Goal: Task Accomplishment & Management: Complete application form

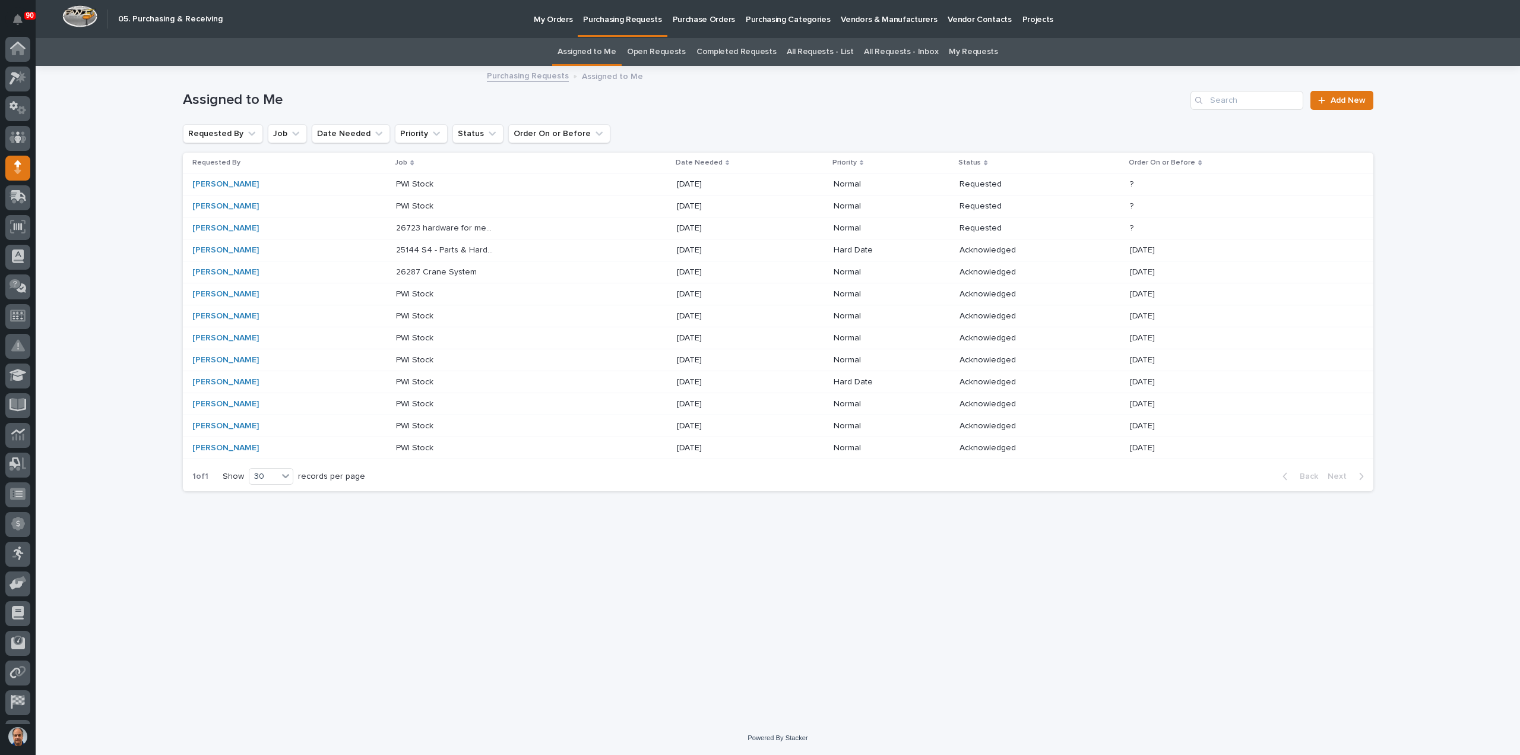
scroll to position [55, 0]
click at [554, 18] on p "My Orders" at bounding box center [553, 12] width 39 height 25
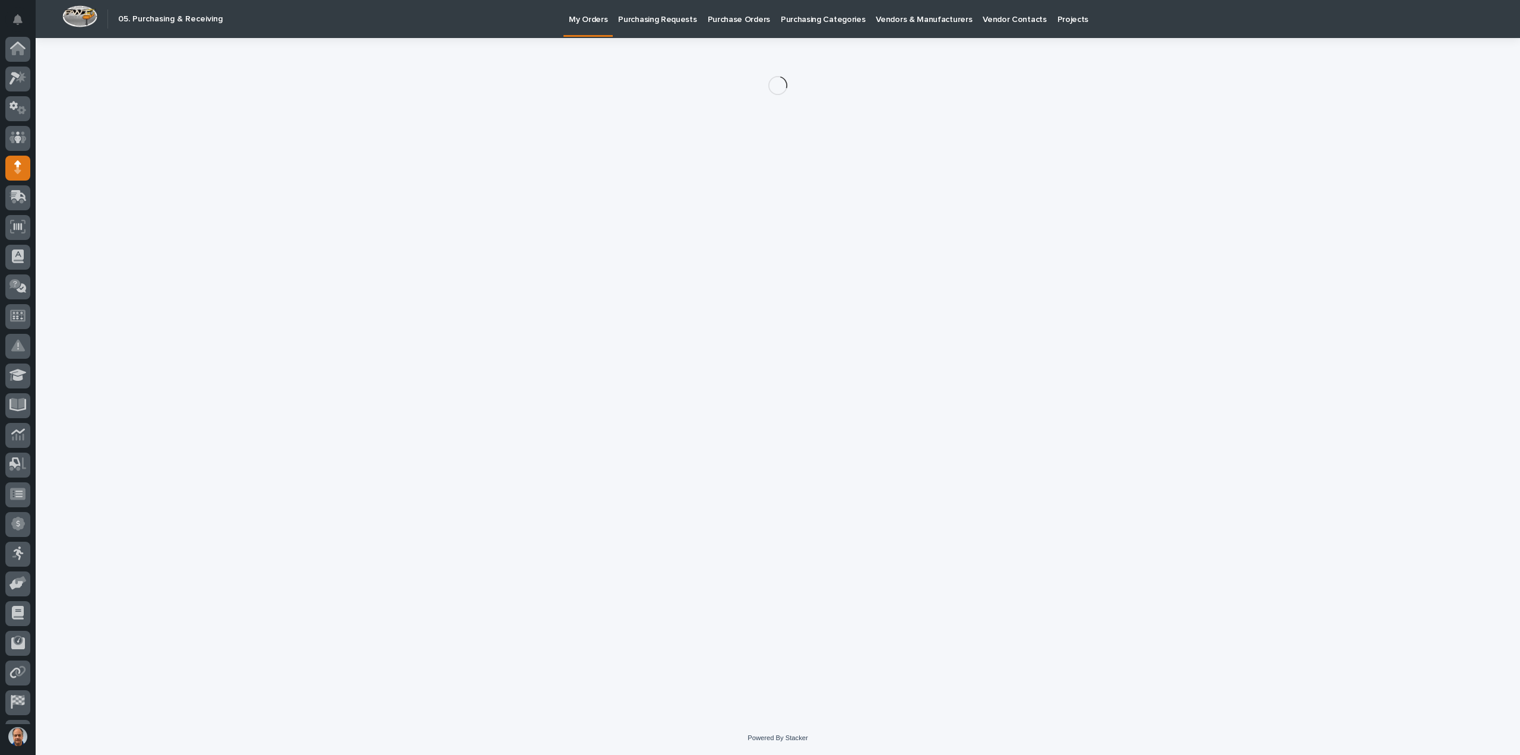
scroll to position [55, 0]
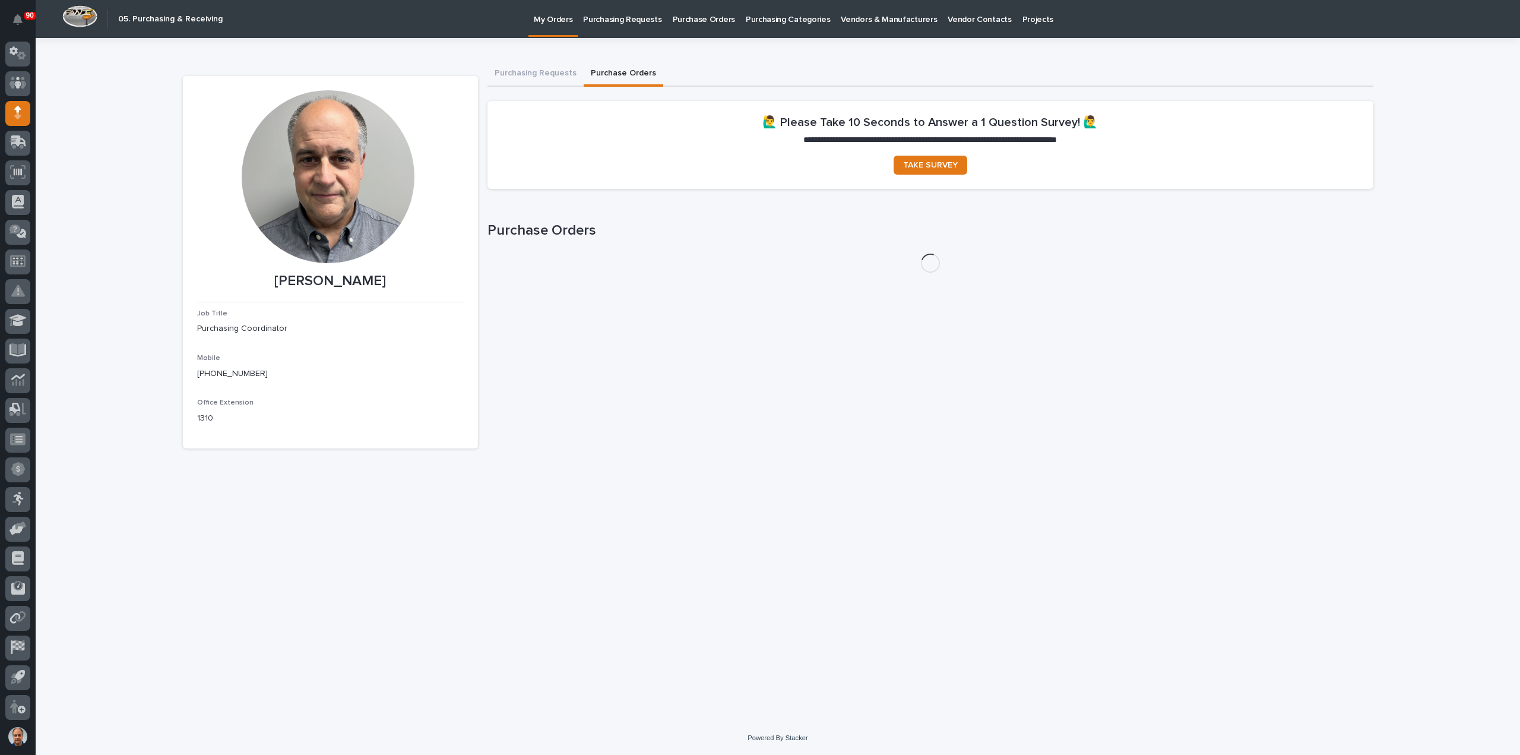
click at [622, 71] on button "Purchase Orders" at bounding box center [624, 74] width 80 height 25
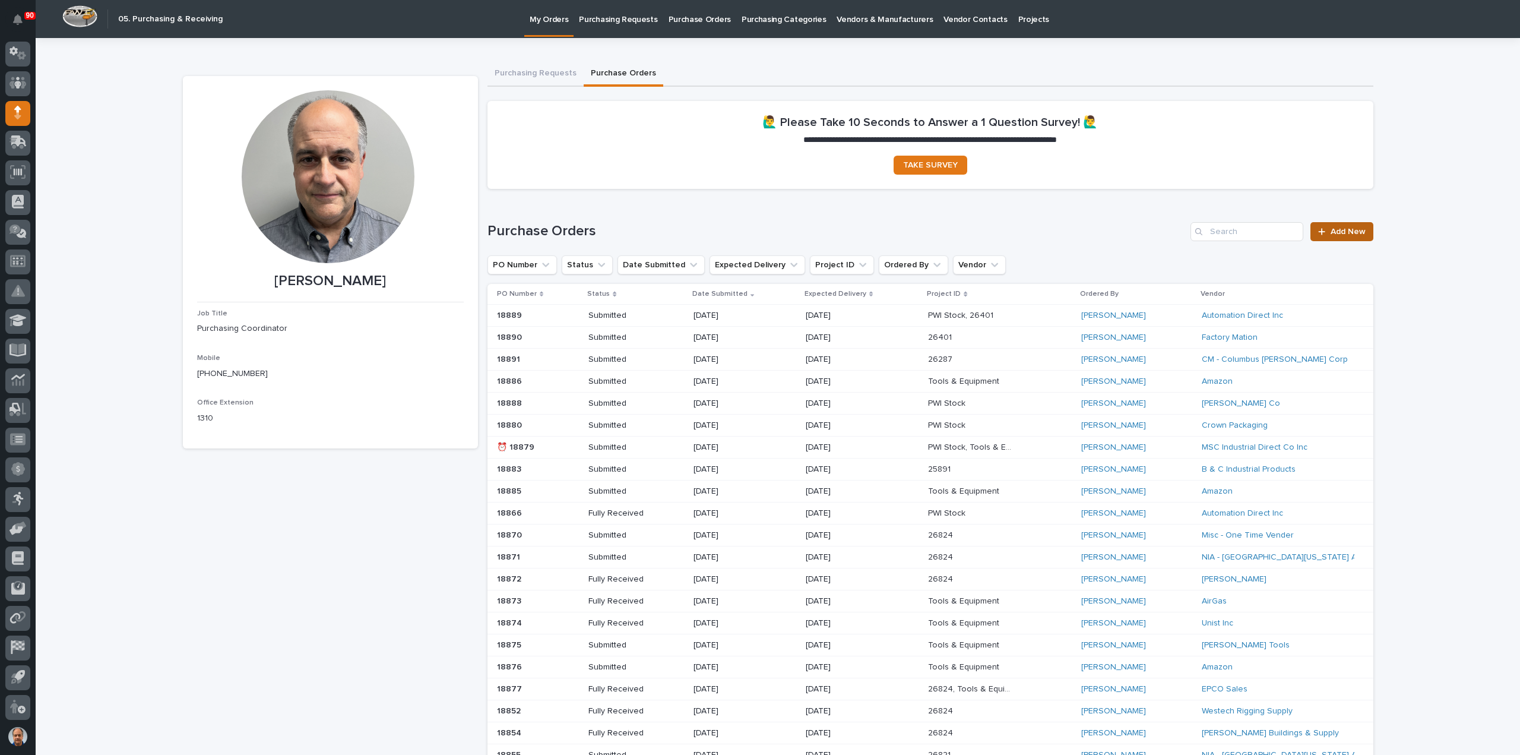
click at [1342, 230] on span "Add New" at bounding box center [1348, 231] width 35 height 8
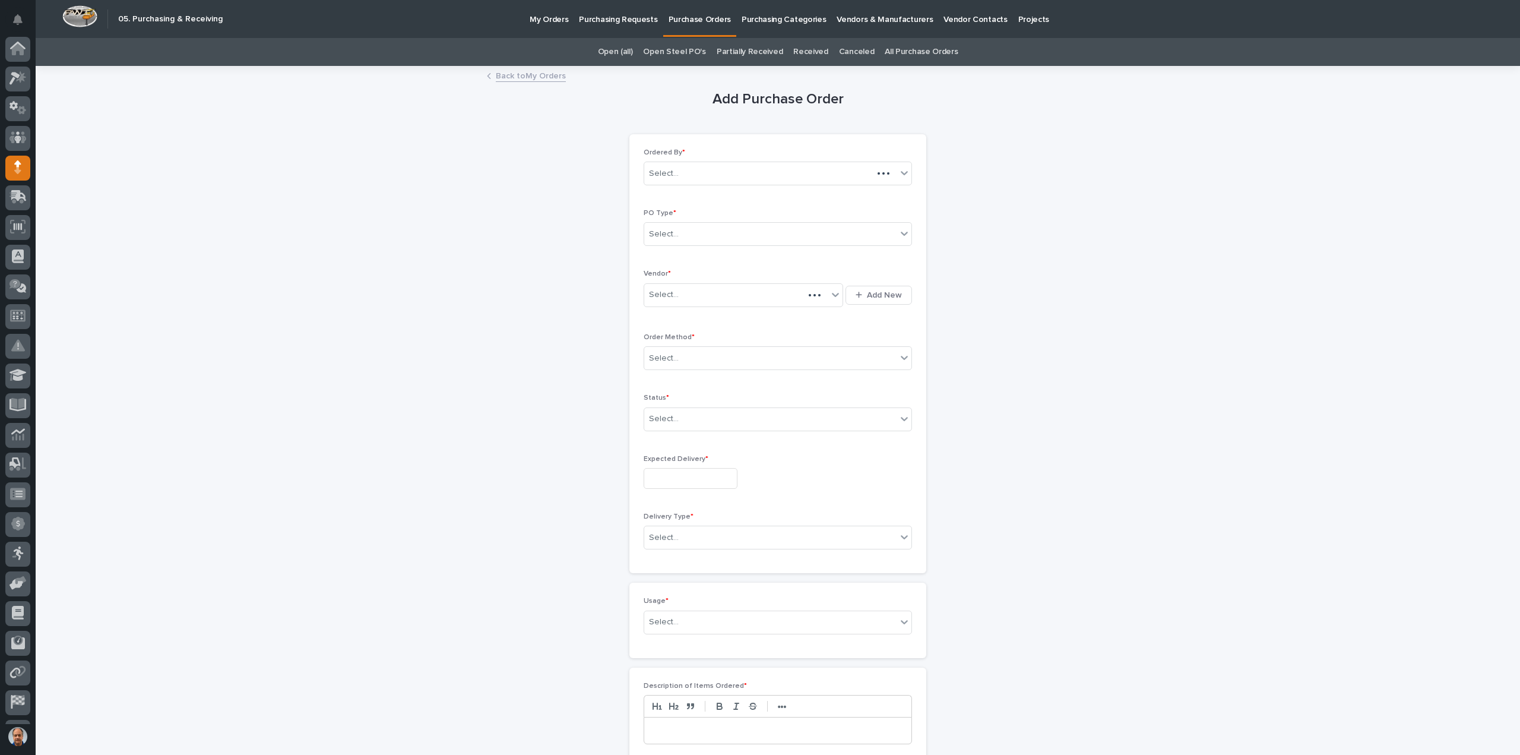
scroll to position [55, 0]
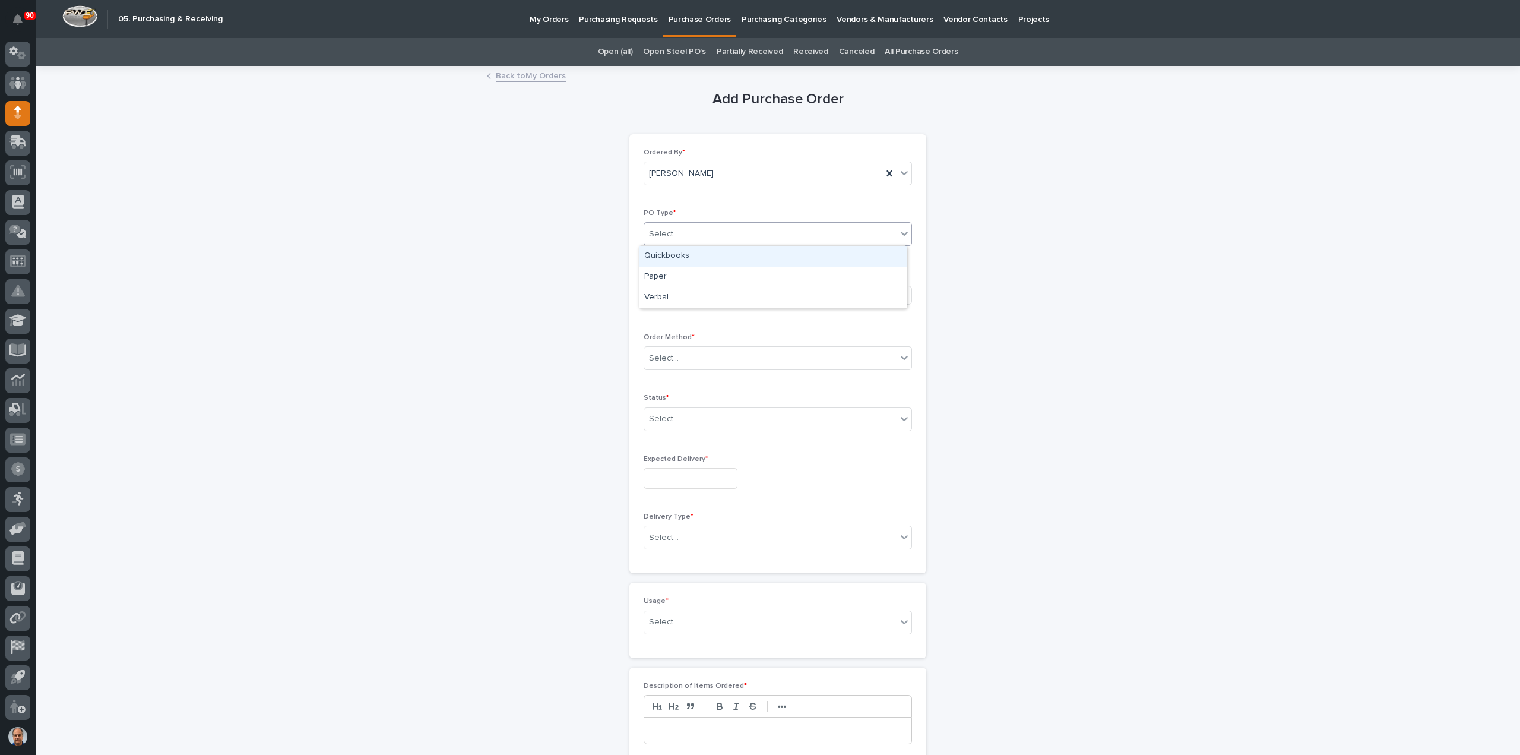
click at [725, 236] on div "Select..." at bounding box center [770, 234] width 252 height 20
click at [700, 277] on div "Paper" at bounding box center [773, 277] width 267 height 21
click at [700, 296] on div "Select..." at bounding box center [736, 295] width 184 height 20
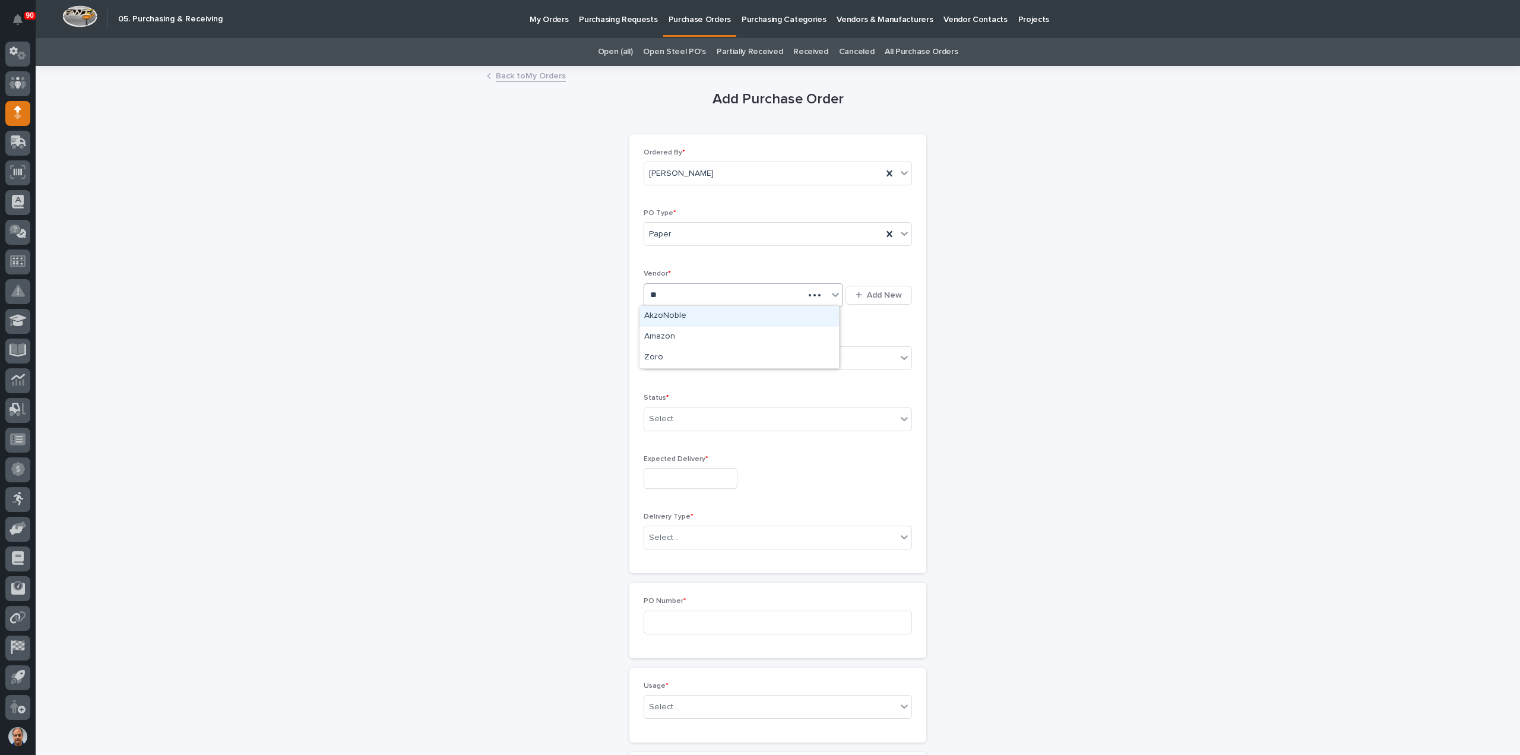
type input "***"
drag, startPoint x: 692, startPoint y: 318, endPoint x: 694, endPoint y: 310, distance: 8.5
click at [692, 319] on div "Zoro" at bounding box center [740, 316] width 200 height 21
drag, startPoint x: 697, startPoint y: 358, endPoint x: 696, endPoint y: 368, distance: 9.6
click at [697, 358] on div "Select..." at bounding box center [770, 359] width 252 height 20
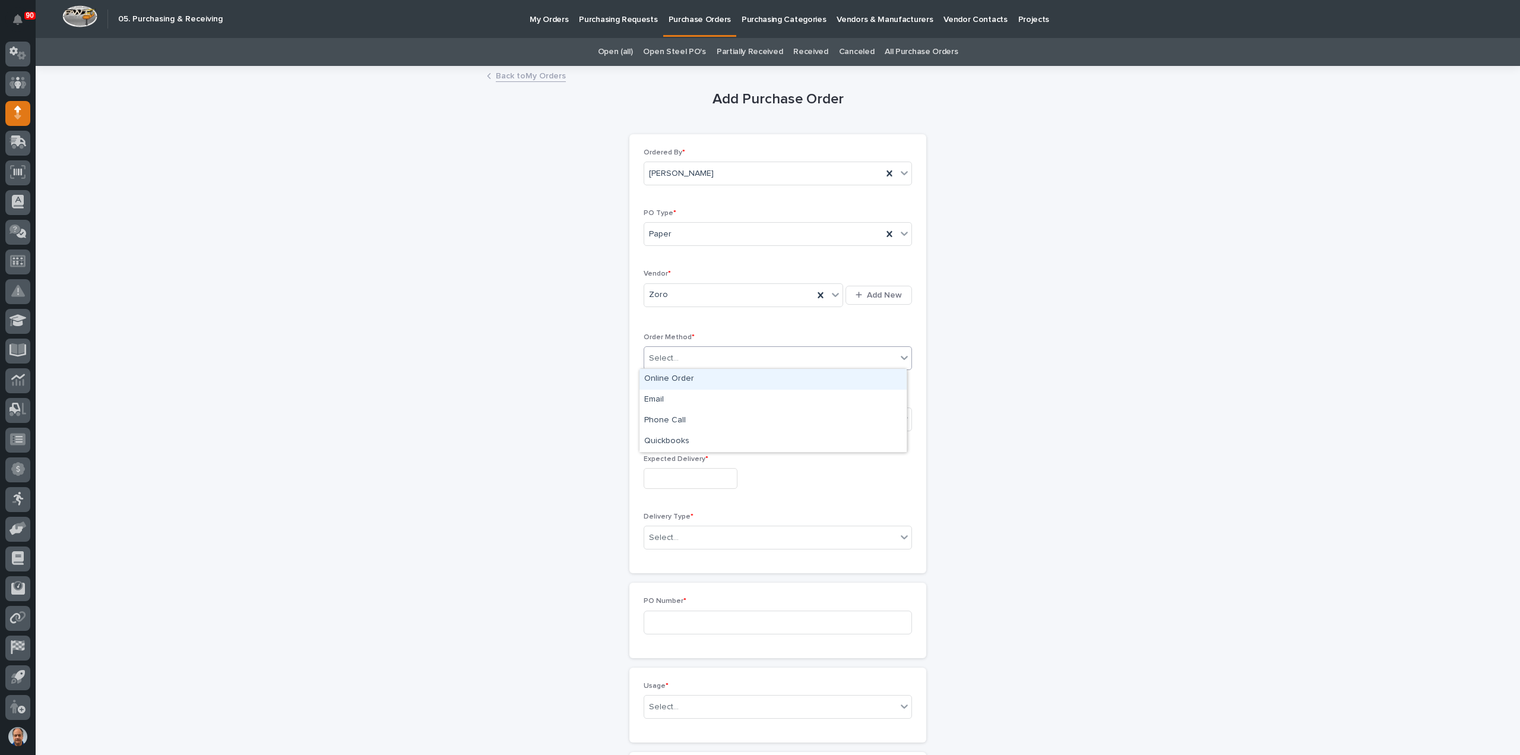
click at [679, 378] on div "Online Order" at bounding box center [773, 379] width 267 height 21
click at [688, 415] on div "Select..." at bounding box center [770, 419] width 252 height 20
click at [670, 461] on div "Submitted" at bounding box center [773, 460] width 267 height 21
drag, startPoint x: 685, startPoint y: 476, endPoint x: 693, endPoint y: 460, distance: 17.3
click at [685, 476] on input "text" at bounding box center [691, 478] width 94 height 21
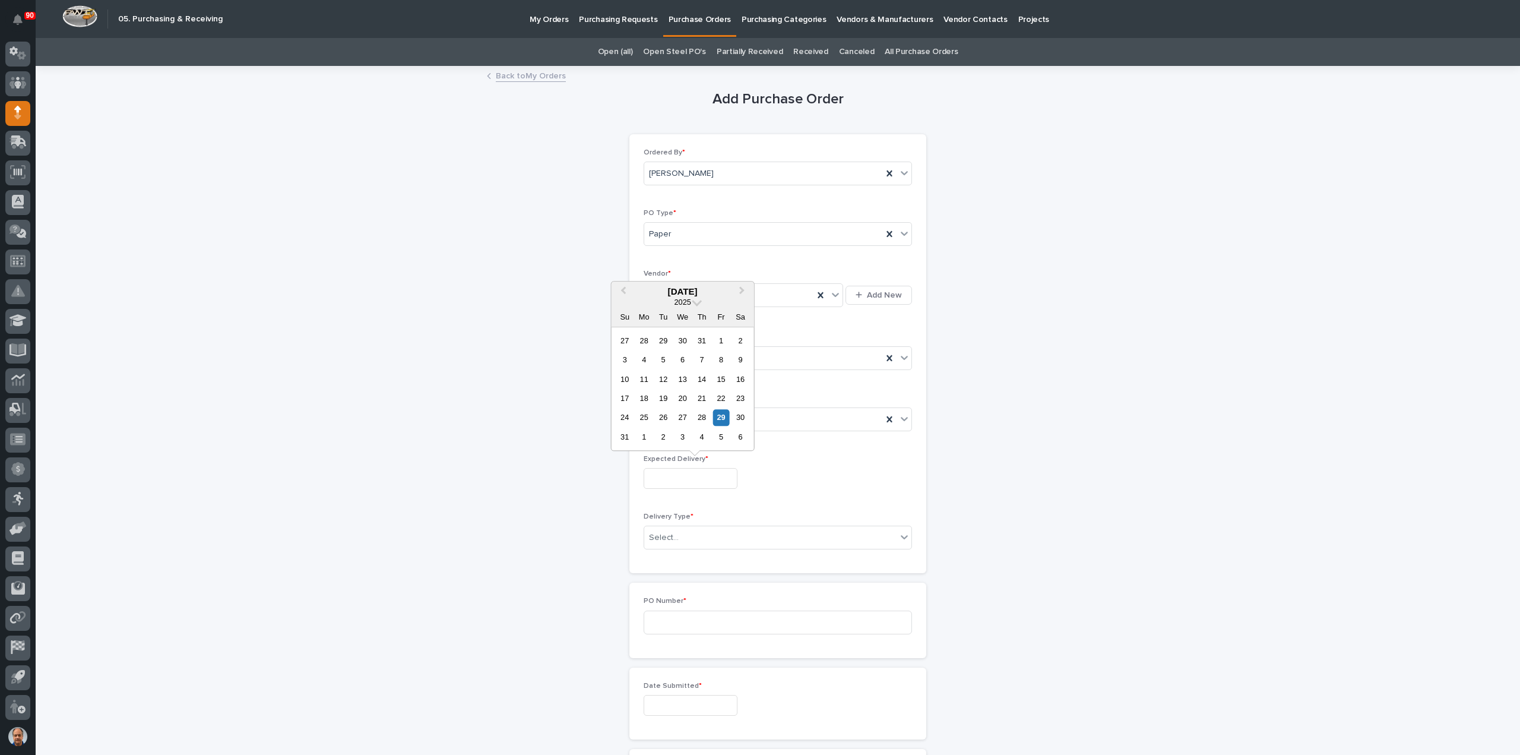
click at [665, 436] on div "2" at bounding box center [664, 437] width 16 height 16
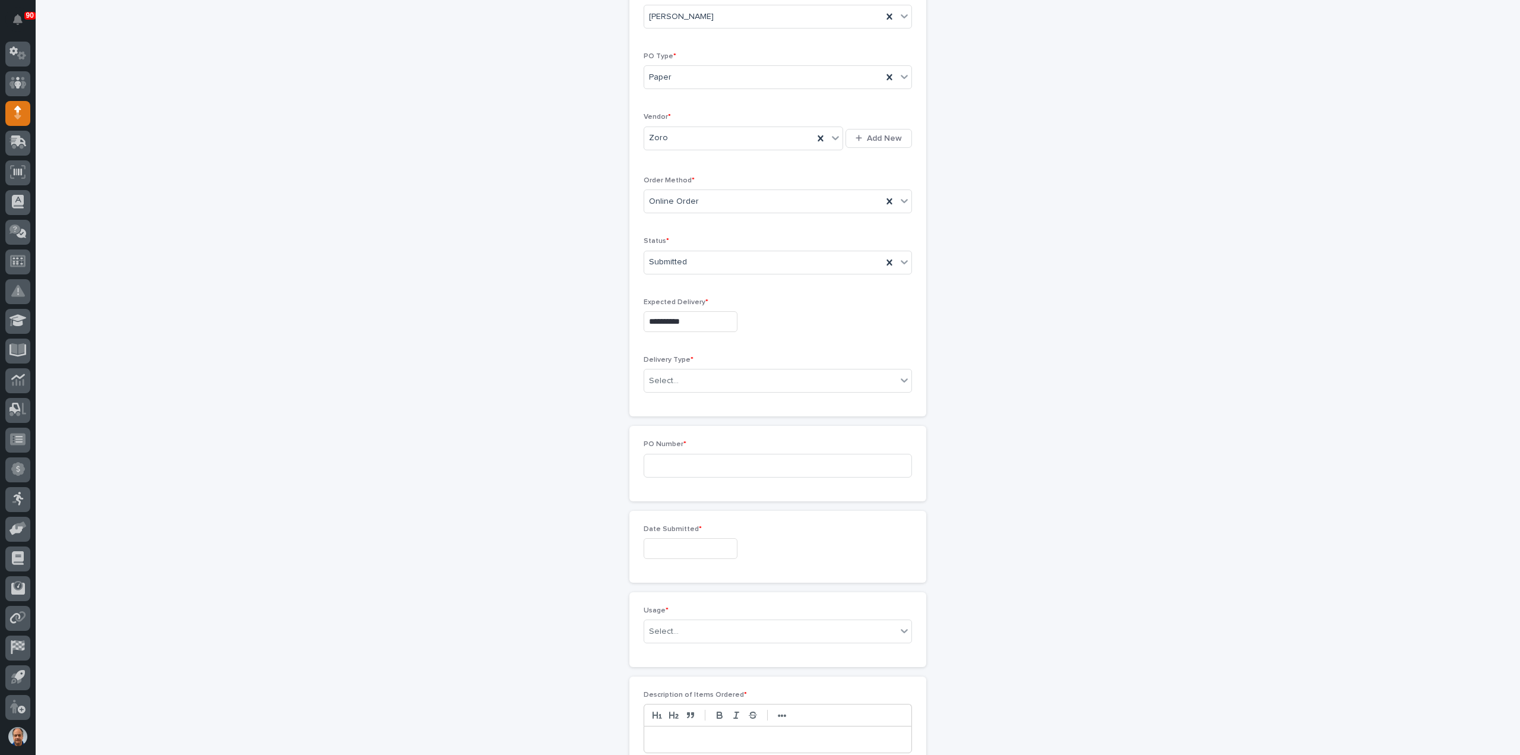
scroll to position [238, 0]
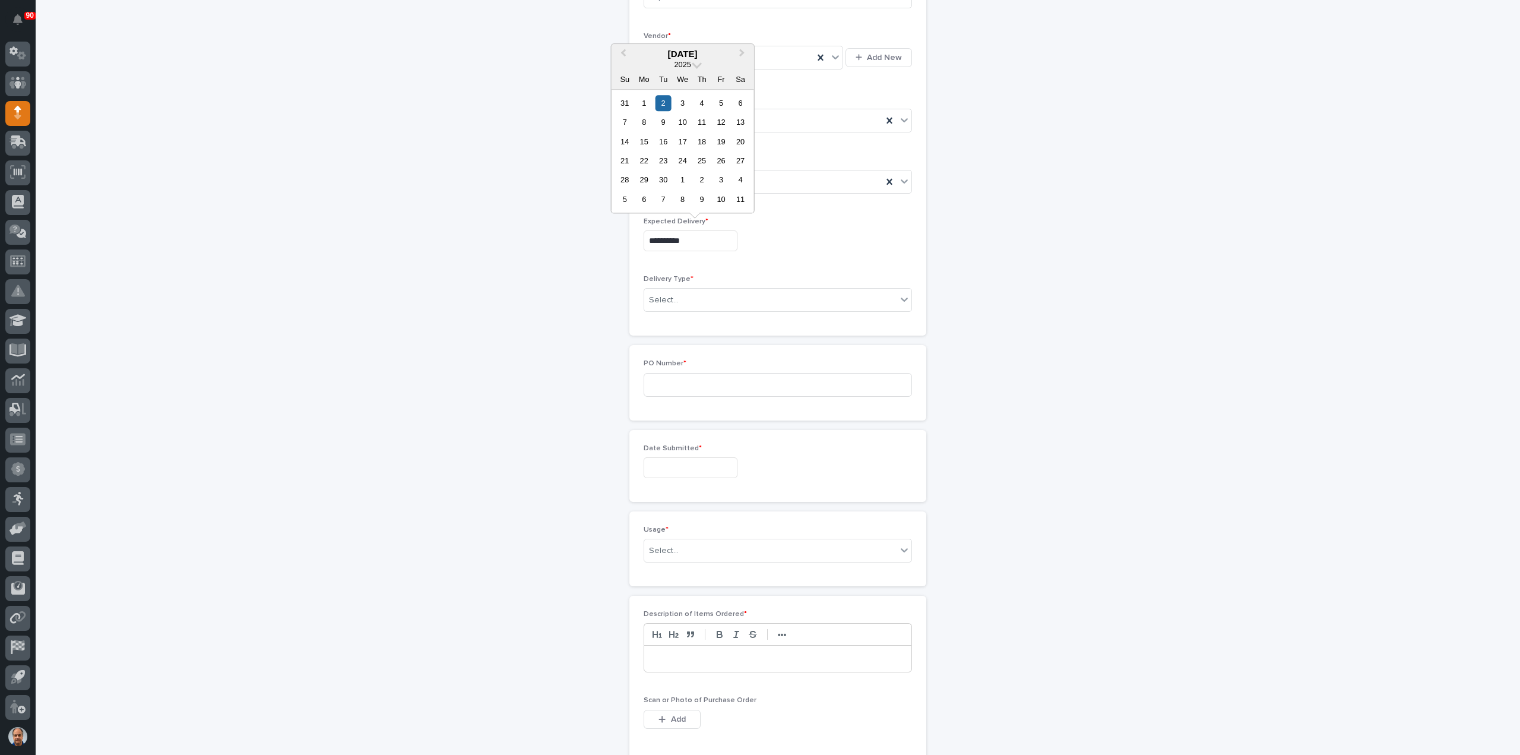
click at [697, 238] on input "**********" at bounding box center [691, 240] width 94 height 21
click at [682, 102] on div "3" at bounding box center [683, 103] width 16 height 16
type input "**********"
click at [695, 297] on div "Select..." at bounding box center [770, 300] width 252 height 20
click at [691, 316] on div "Deliver to PWI" at bounding box center [773, 319] width 267 height 21
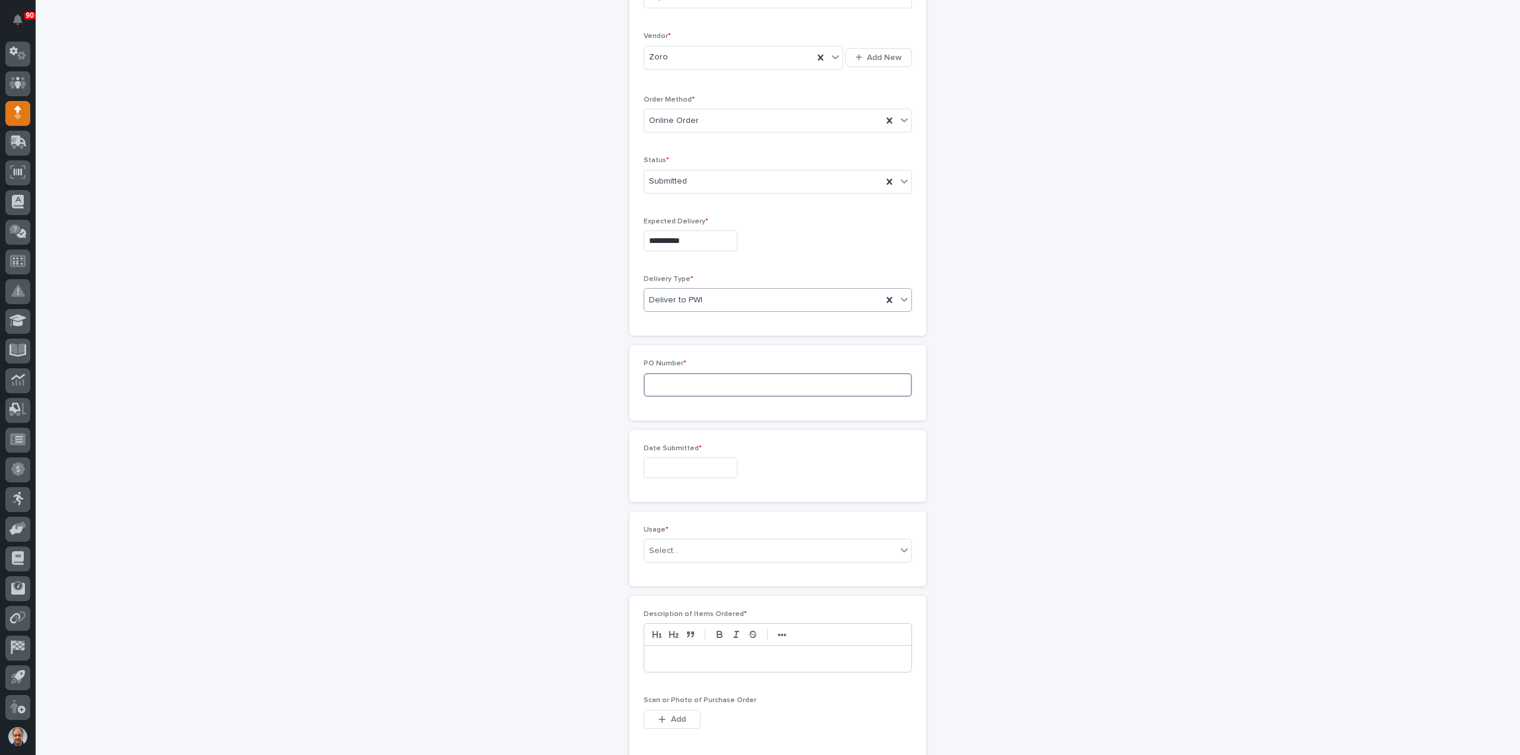
click at [693, 379] on input at bounding box center [778, 385] width 268 height 24
type input "18892"
click at [684, 462] on input "text" at bounding box center [691, 467] width 94 height 21
click at [722, 403] on div "29" at bounding box center [721, 406] width 16 height 16
type input "**********"
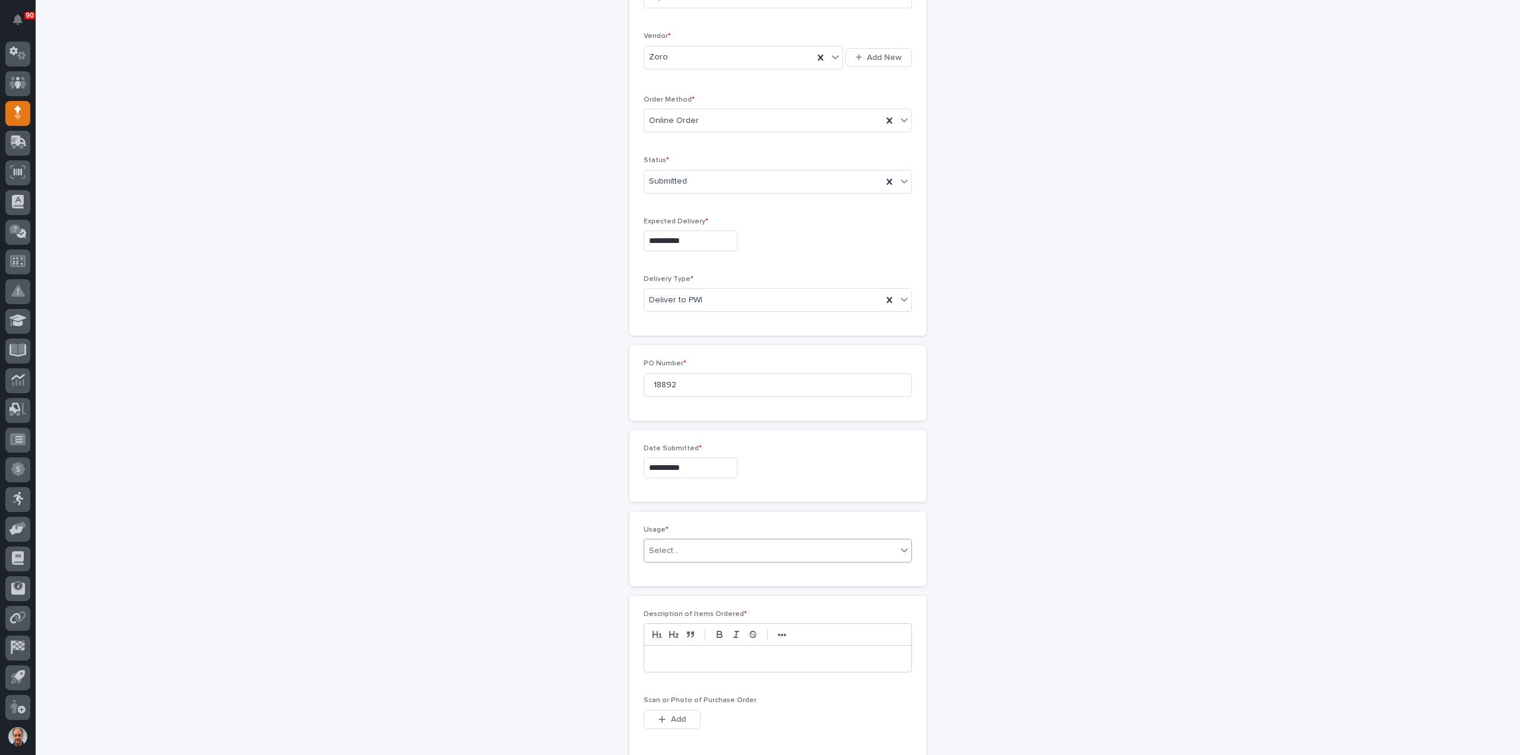
click at [702, 546] on div "Select..." at bounding box center [770, 551] width 252 height 20
click at [679, 628] on div "PWI Stock" at bounding box center [773, 632] width 267 height 21
click at [723, 653] on p at bounding box center [777, 659] width 249 height 12
click at [677, 716] on span "Add" at bounding box center [678, 719] width 15 height 11
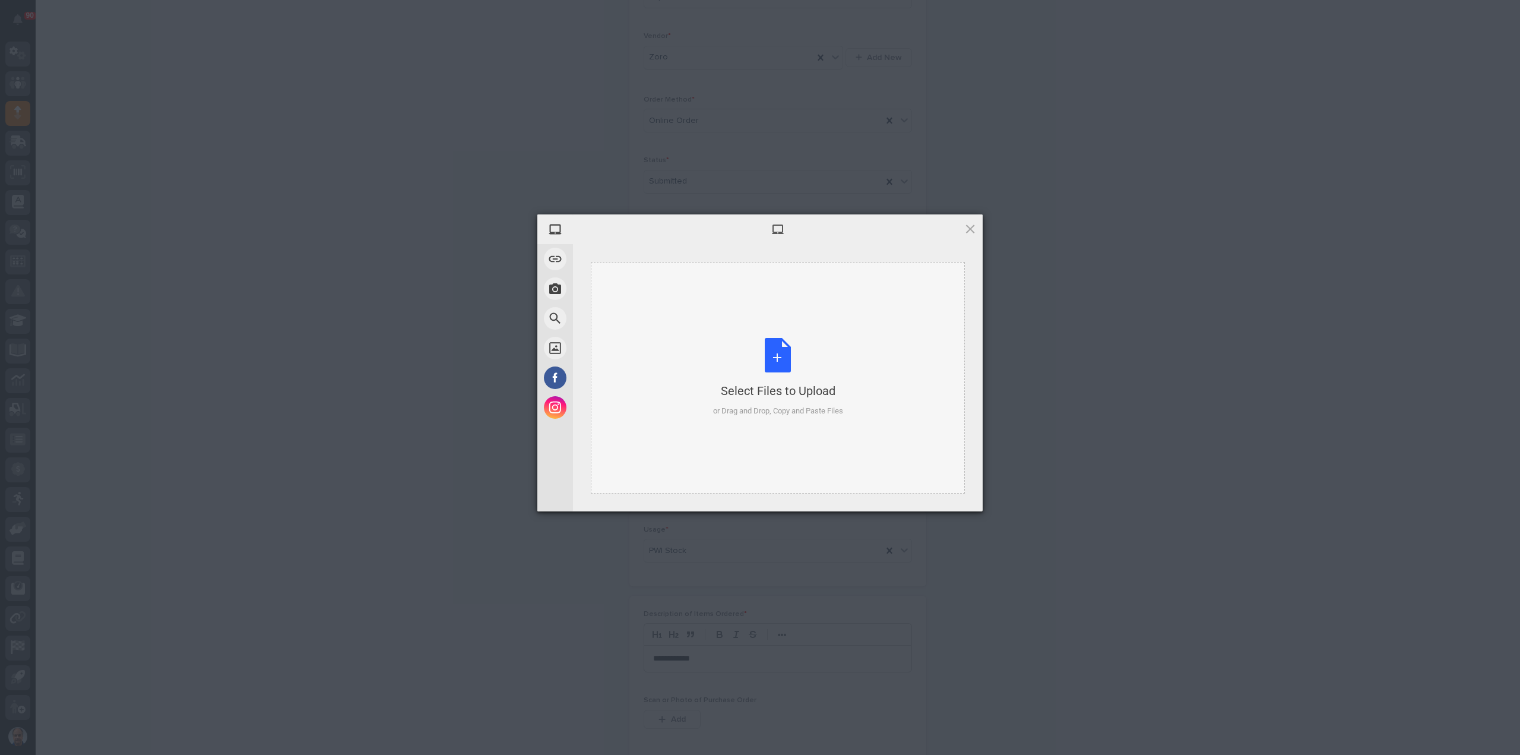
click at [777, 359] on div "Select Files to Upload or Drag and Drop, Copy and Paste Files" at bounding box center [778, 377] width 130 height 79
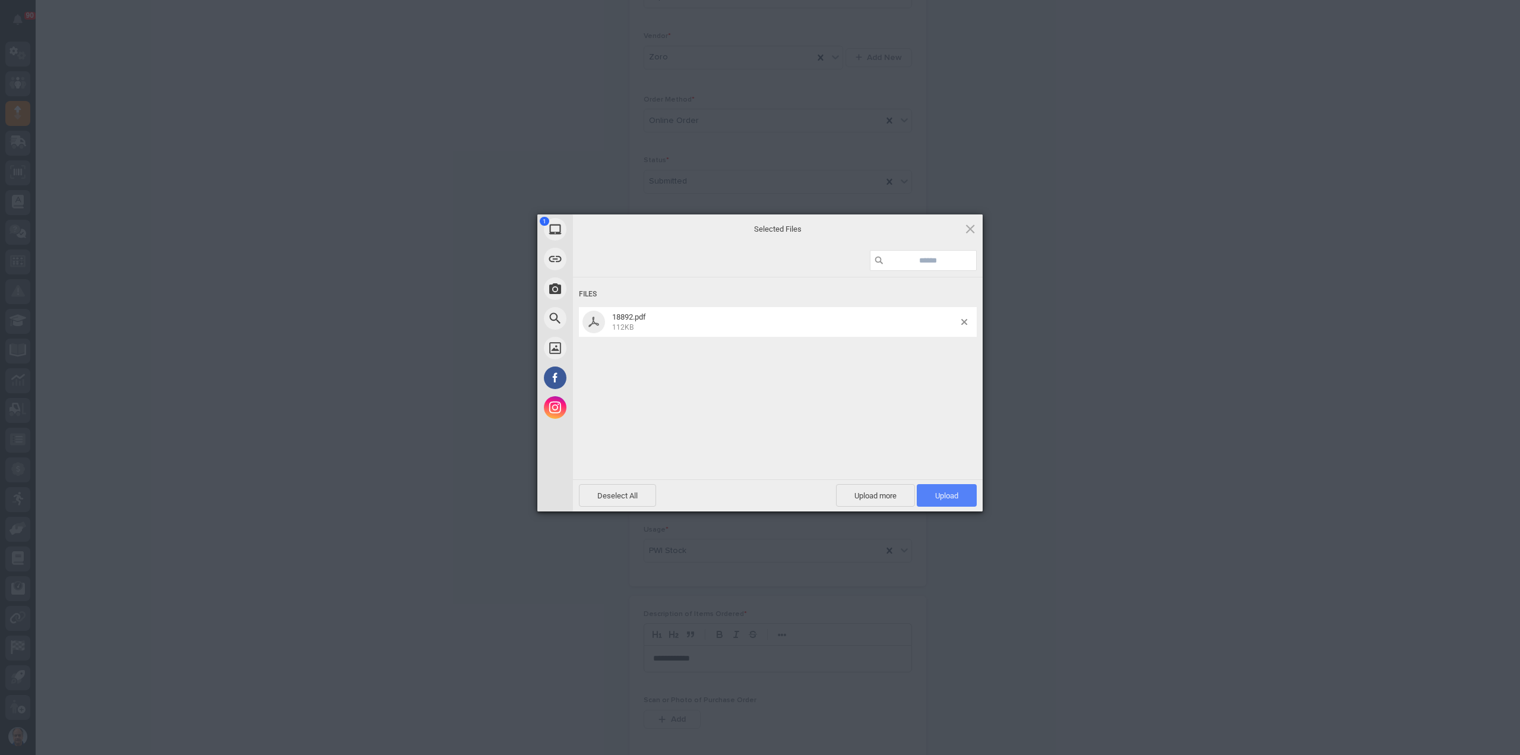
click at [941, 496] on span "Upload 1" at bounding box center [946, 495] width 23 height 9
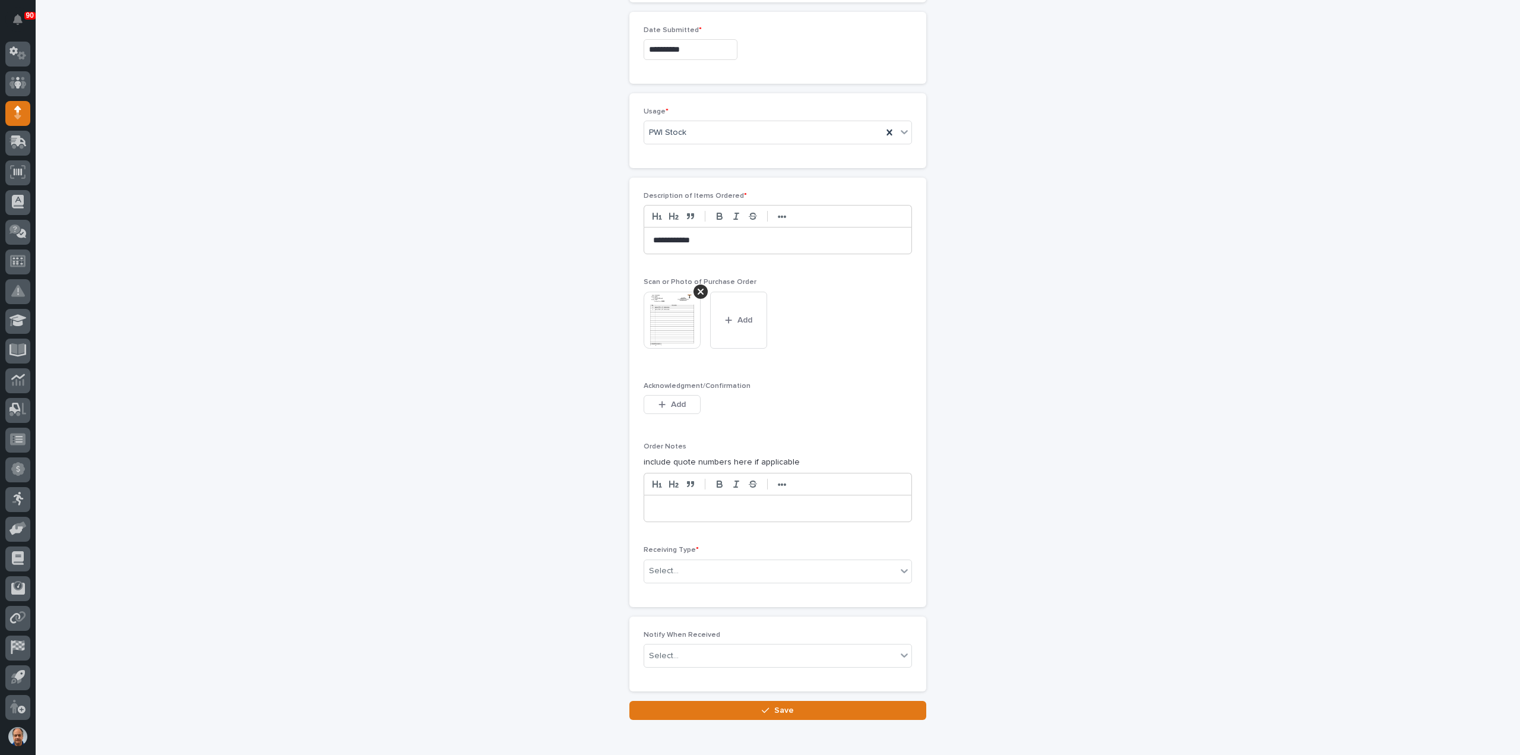
scroll to position [708, 0]
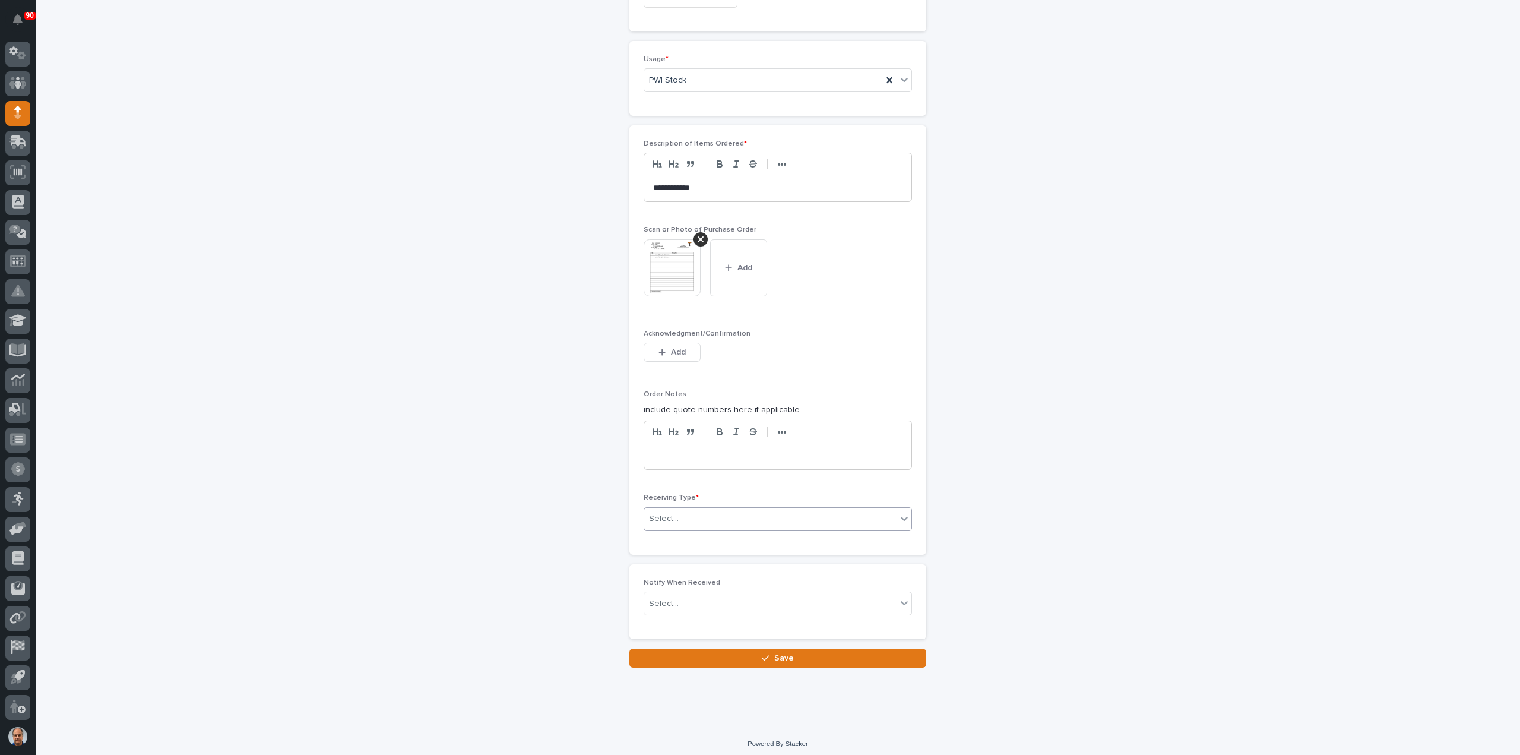
click at [725, 520] on div "Select..." at bounding box center [770, 519] width 252 height 20
click at [685, 595] on div "Deliver to" at bounding box center [773, 599] width 267 height 21
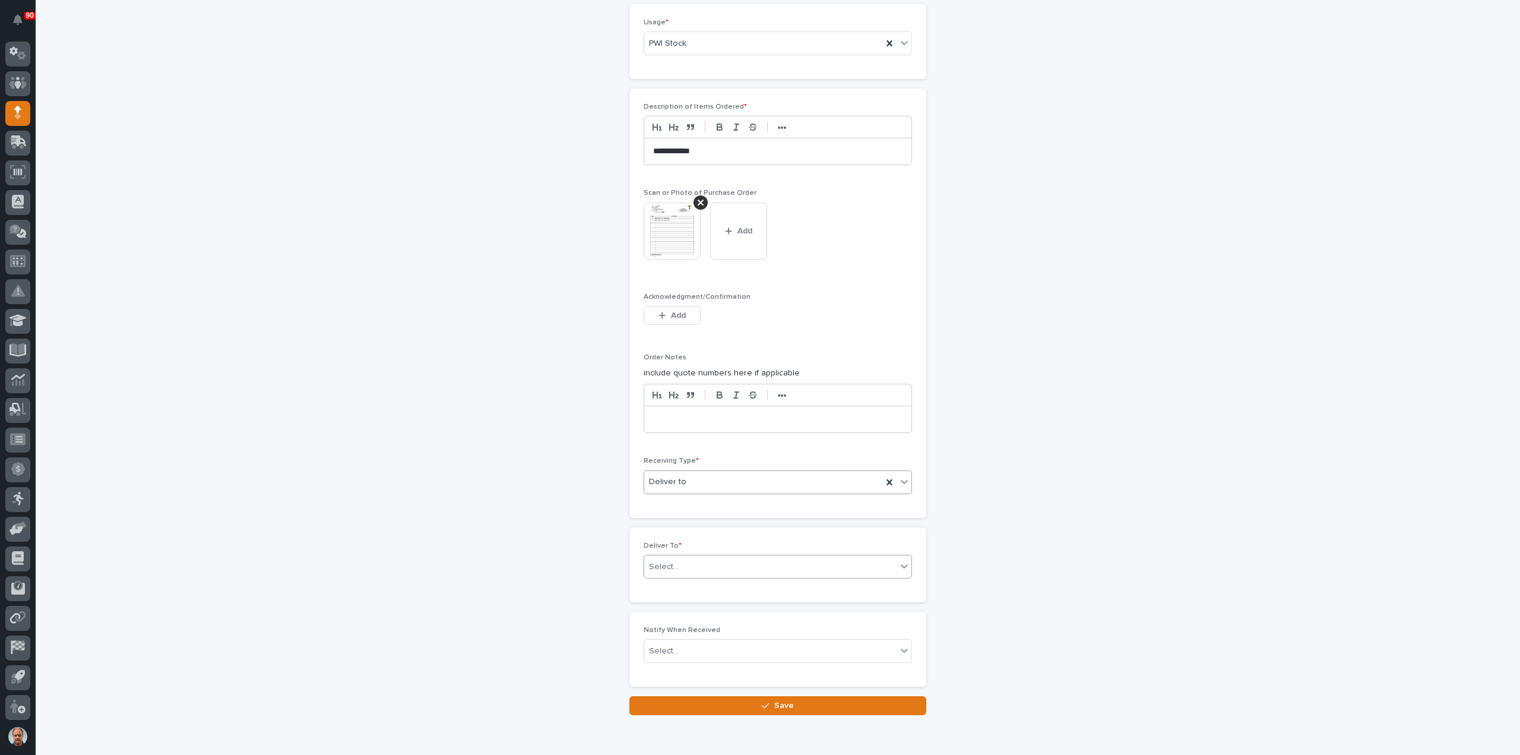
scroll to position [749, 0]
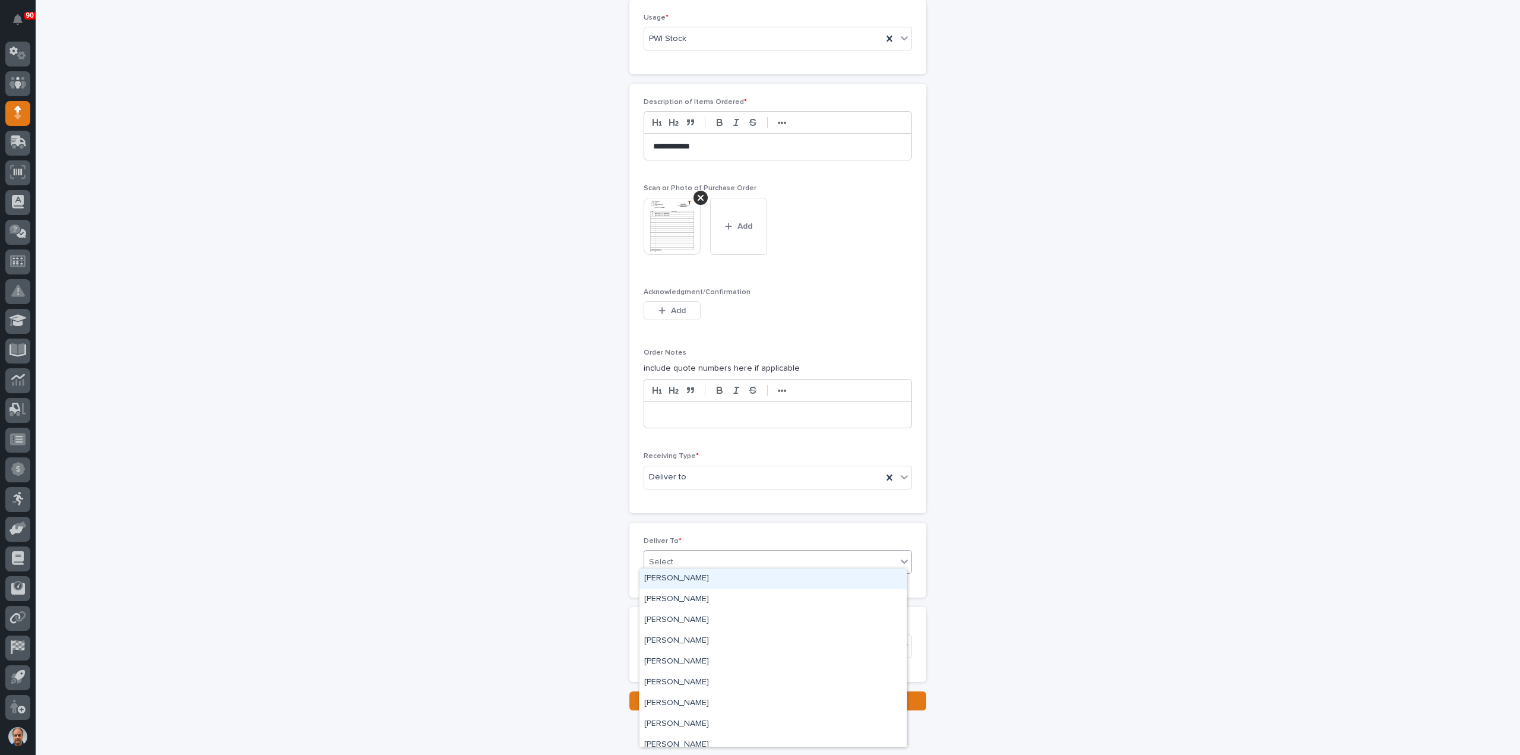
click at [705, 559] on div "Select..." at bounding box center [770, 562] width 252 height 20
type input "***"
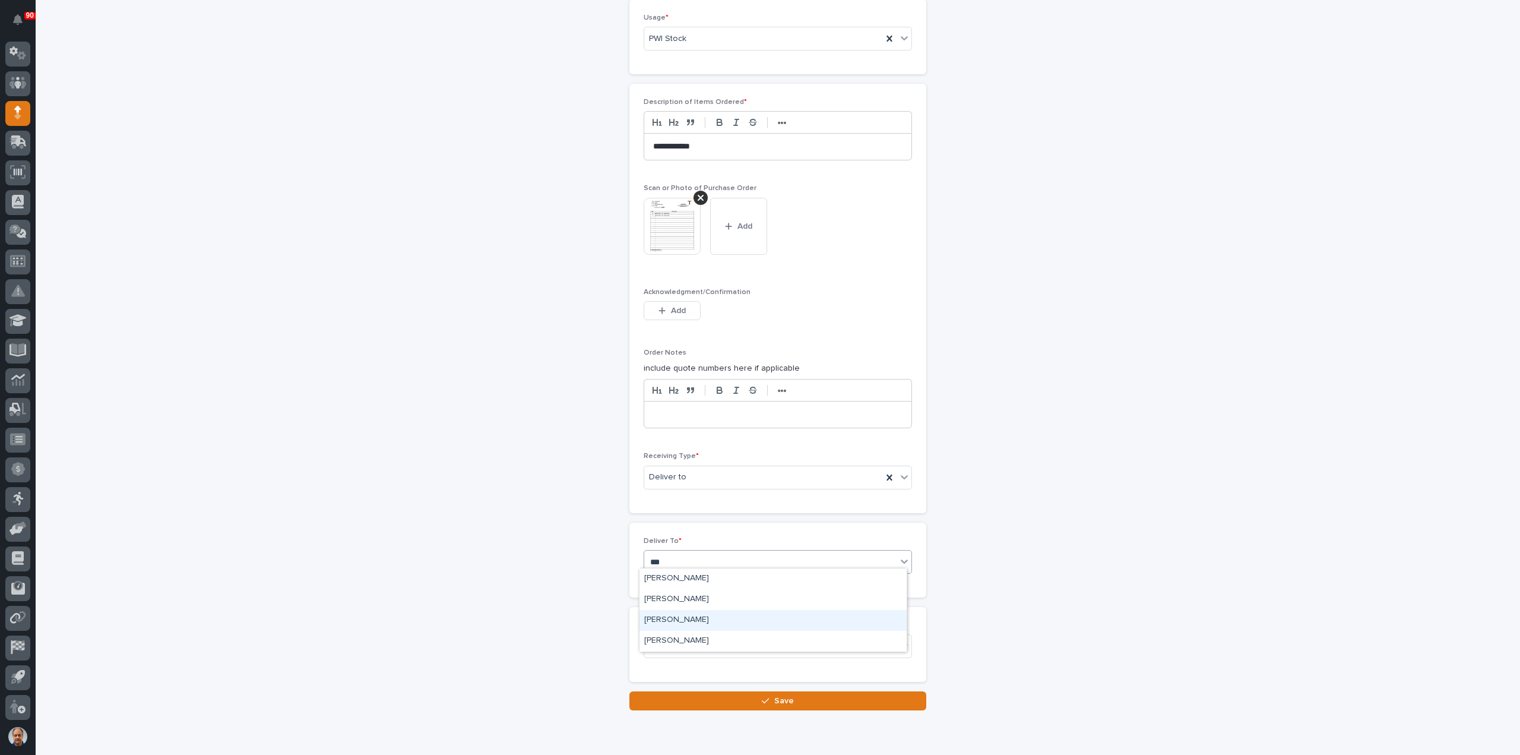
click at [683, 623] on div "[PERSON_NAME]" at bounding box center [773, 620] width 267 height 21
click at [752, 691] on button "Save" at bounding box center [778, 700] width 297 height 19
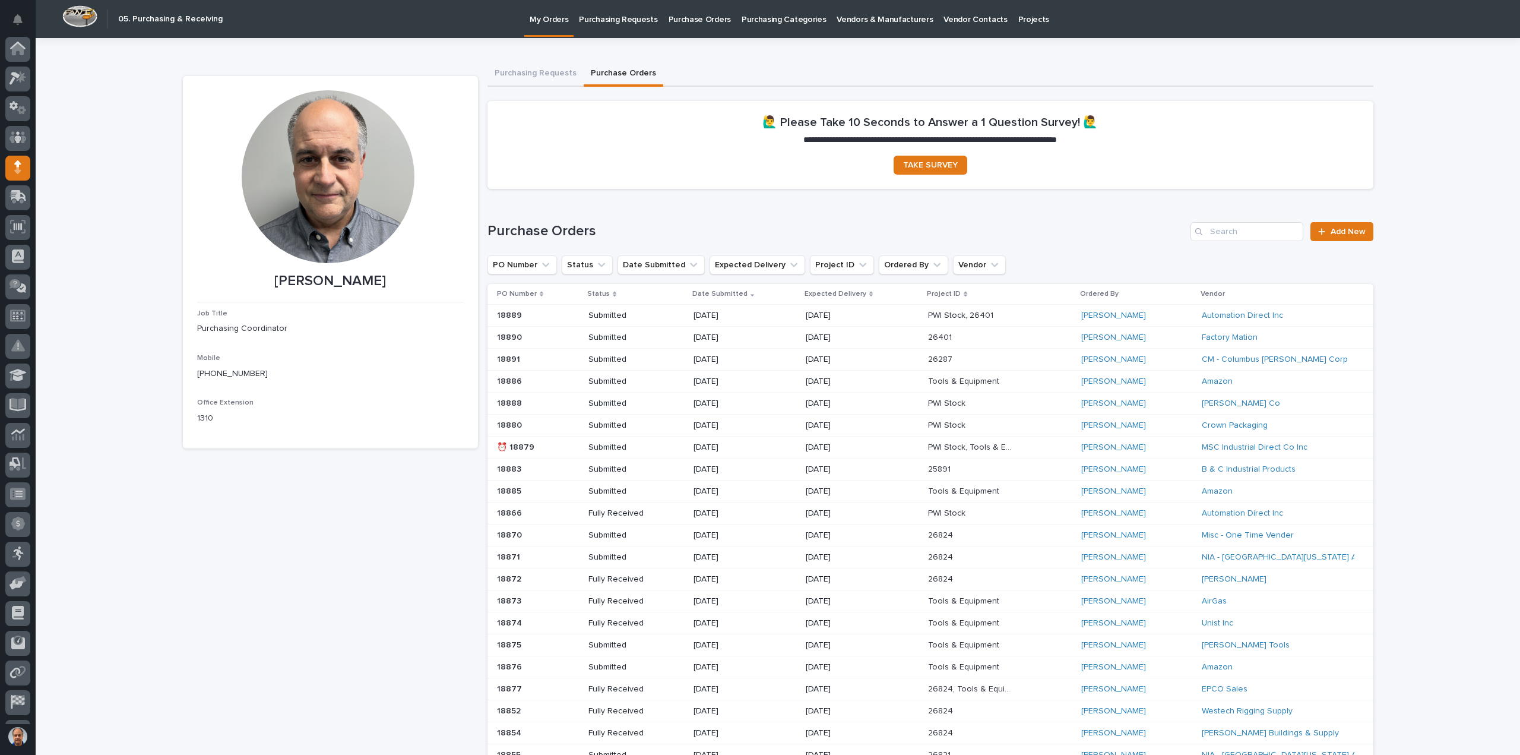
scroll to position [55, 0]
